Goal: Information Seeking & Learning: Learn about a topic

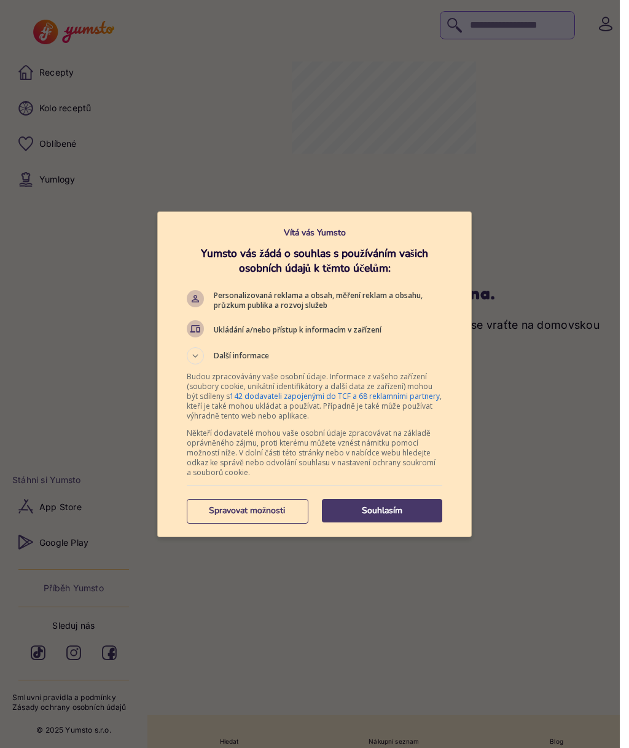
click at [257, 512] on p "Spravovat možnosti" at bounding box center [247, 510] width 120 height 12
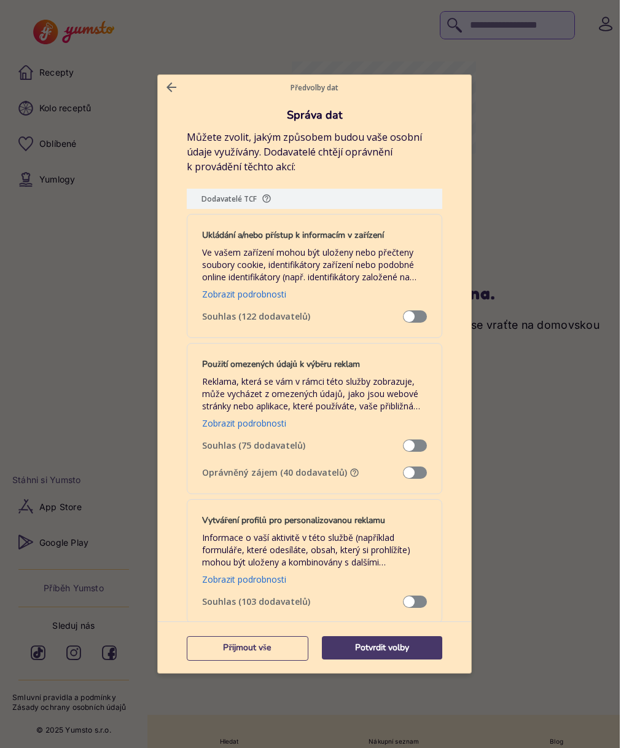
click at [396, 647] on p "Potvrdit volby" at bounding box center [382, 647] width 120 height 12
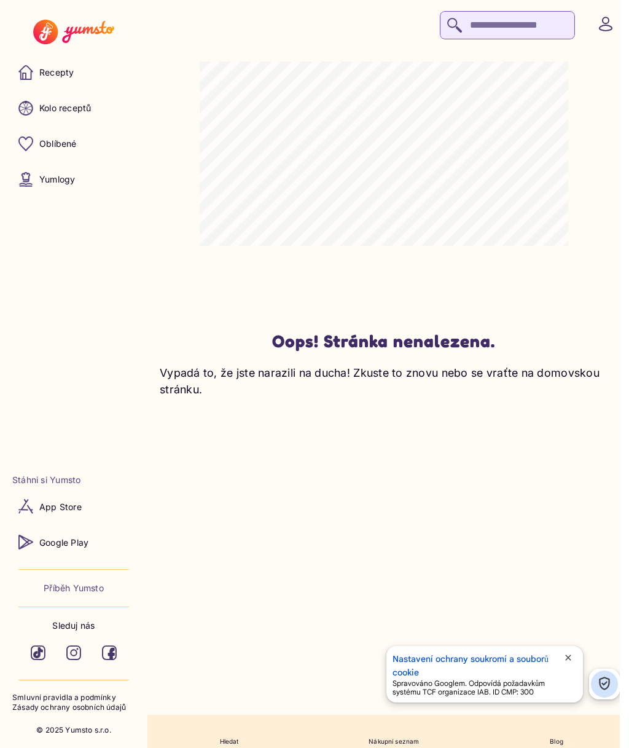
click at [59, 73] on p "Recepty" at bounding box center [56, 72] width 34 height 12
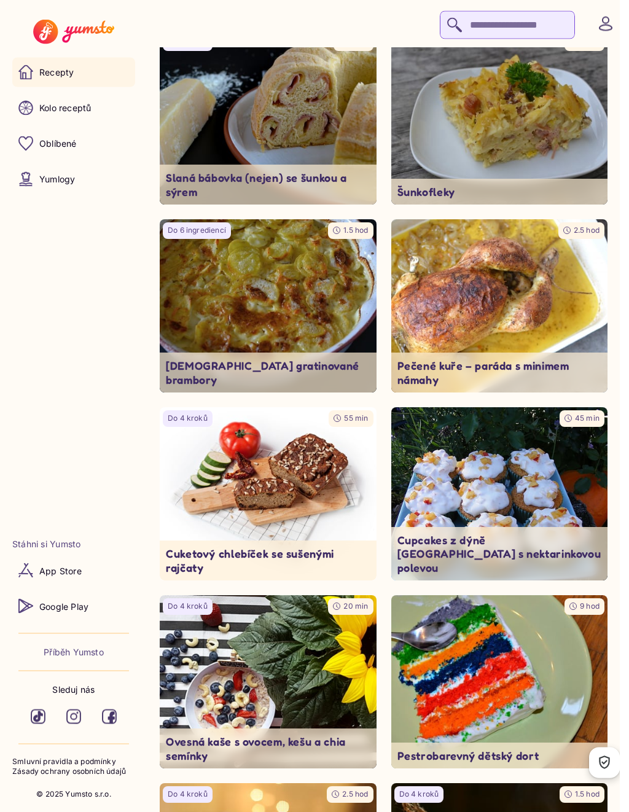
scroll to position [5892, 0]
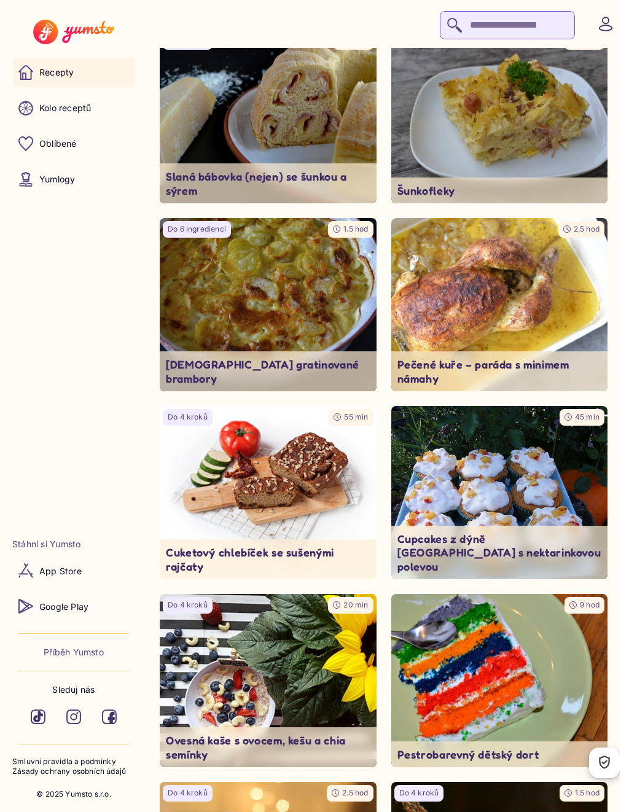
click at [467, 21] on input "search" at bounding box center [507, 25] width 135 height 28
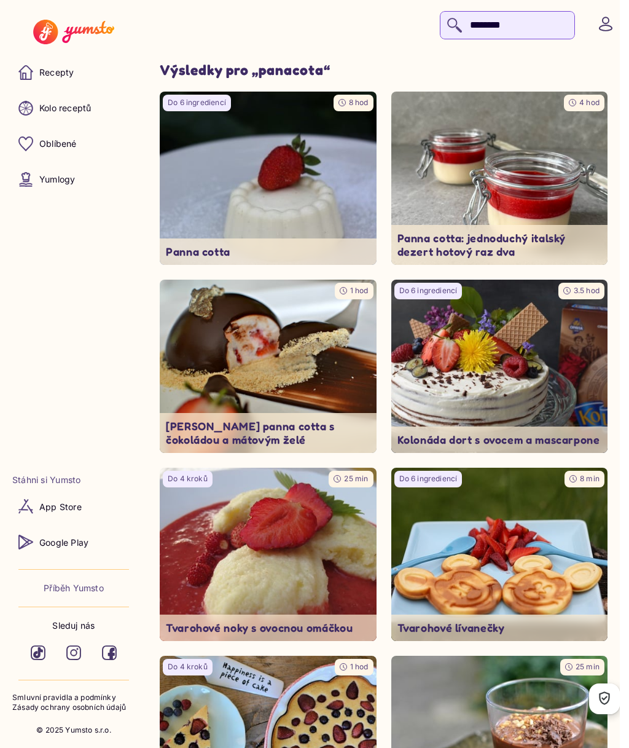
type input "********"
click at [557, 203] on img at bounding box center [499, 178] width 217 height 173
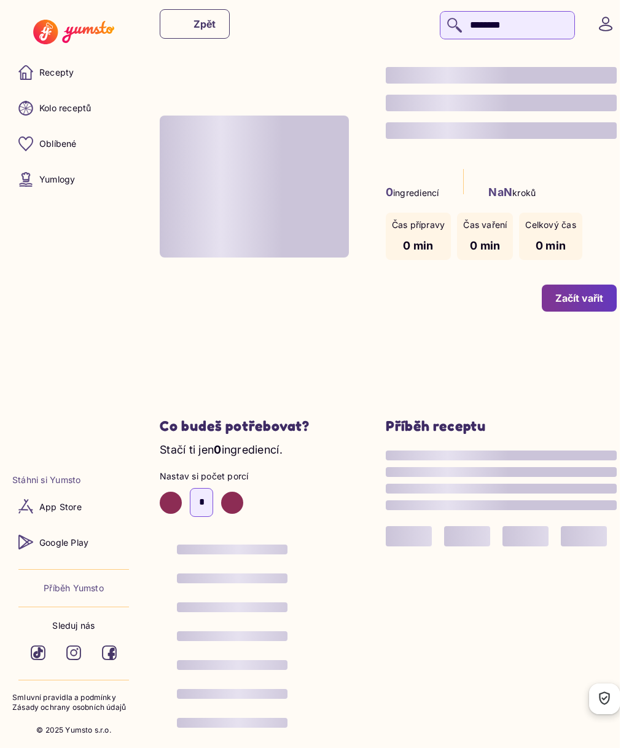
type input "*"
